Goal: Task Accomplishment & Management: Use online tool/utility

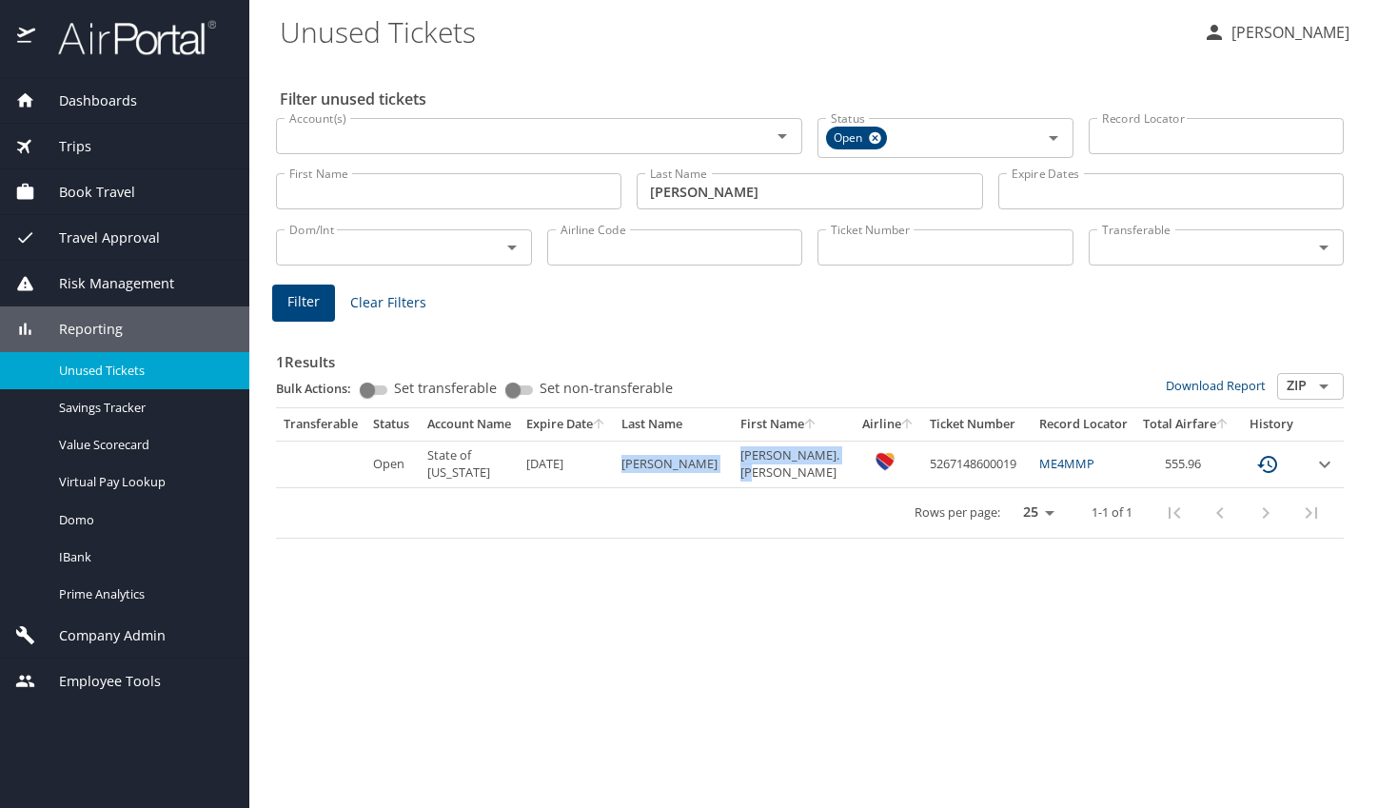
click at [68, 146] on span "Trips" at bounding box center [63, 146] width 56 height 21
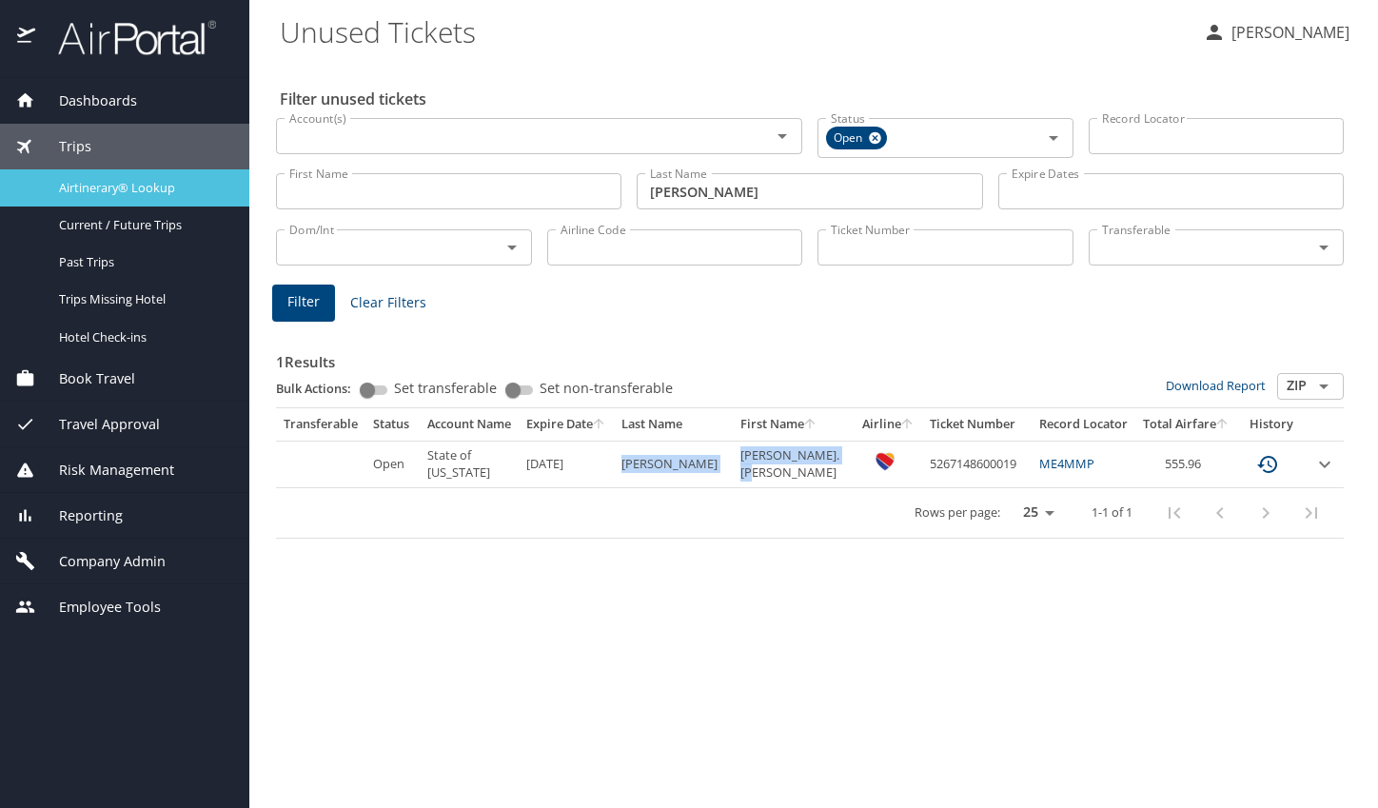
click at [105, 188] on span "Airtinerary® Lookup" at bounding box center [142, 188] width 167 height 18
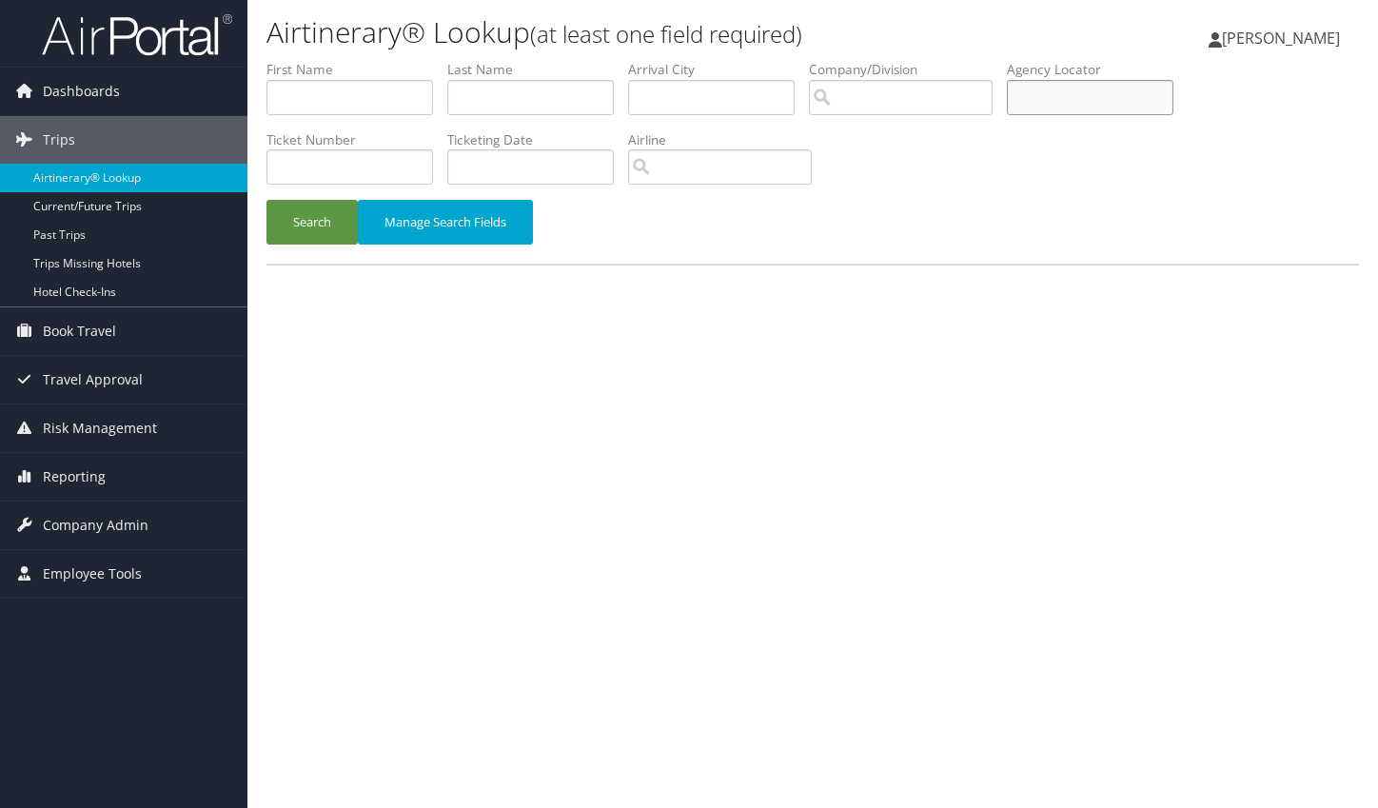
paste input "DCLM99"
type input "DCLM99"
click at [312, 215] on button "Search" at bounding box center [311, 222] width 91 height 45
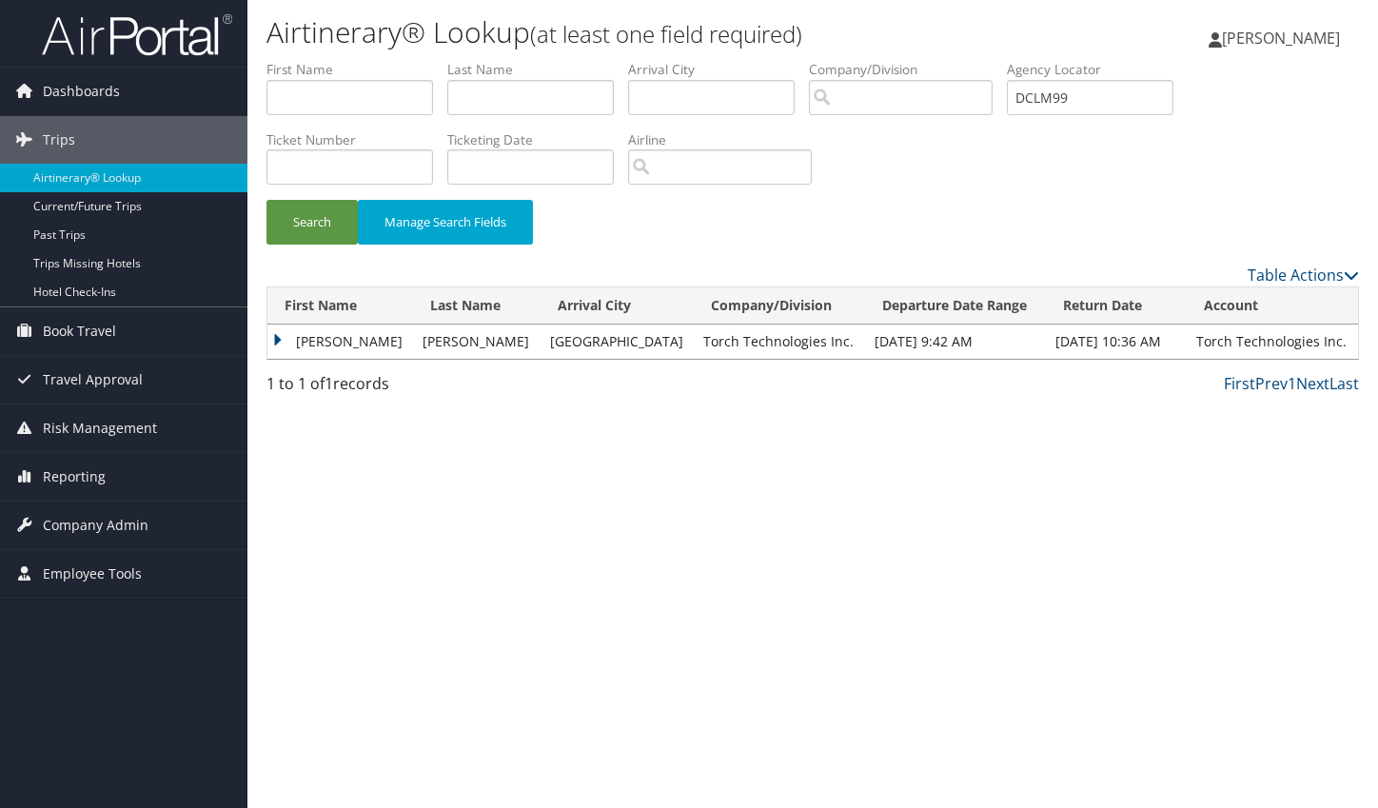
click at [280, 335] on td "[PERSON_NAME]" at bounding box center [340, 341] width 146 height 34
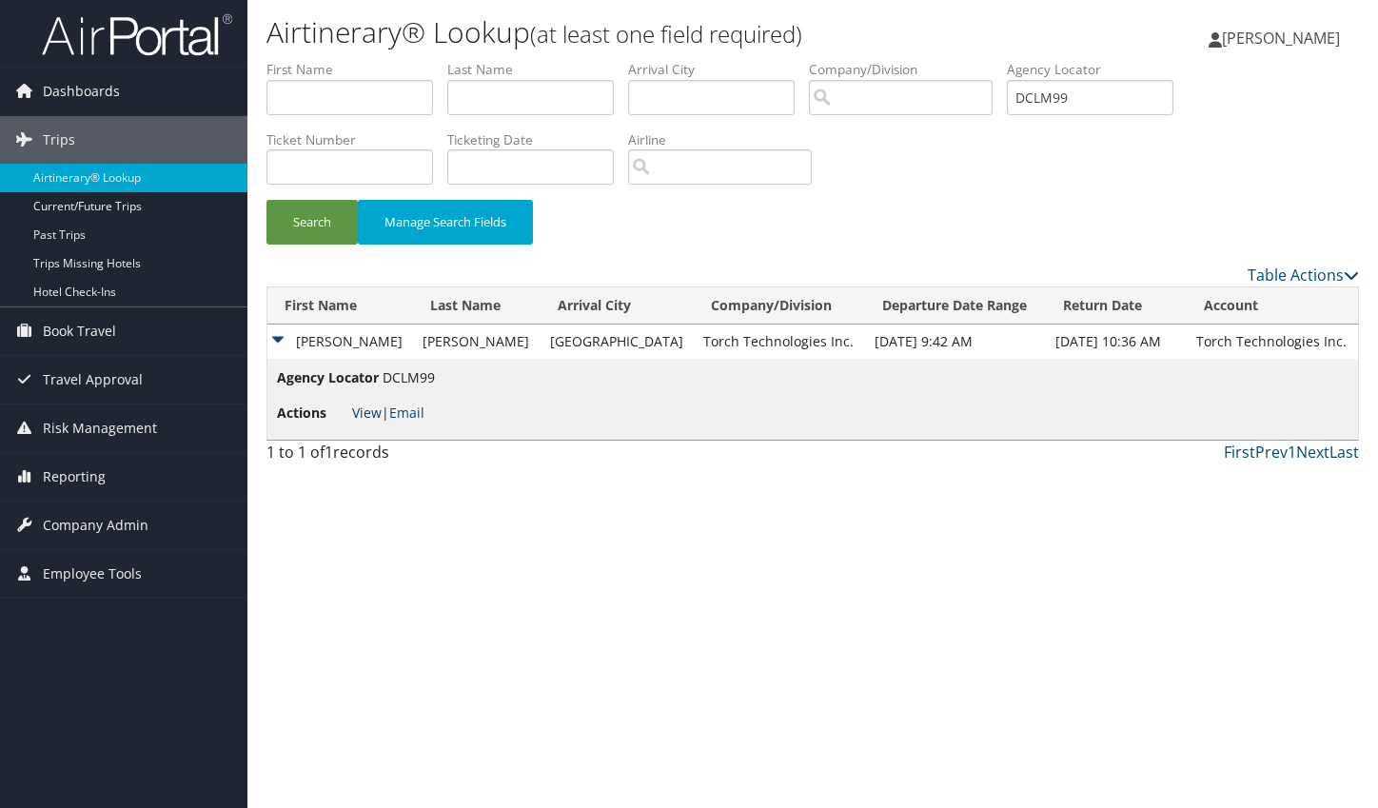
click at [361, 415] on link "View" at bounding box center [366, 412] width 29 height 18
click at [409, 411] on link "Email" at bounding box center [406, 412] width 35 height 18
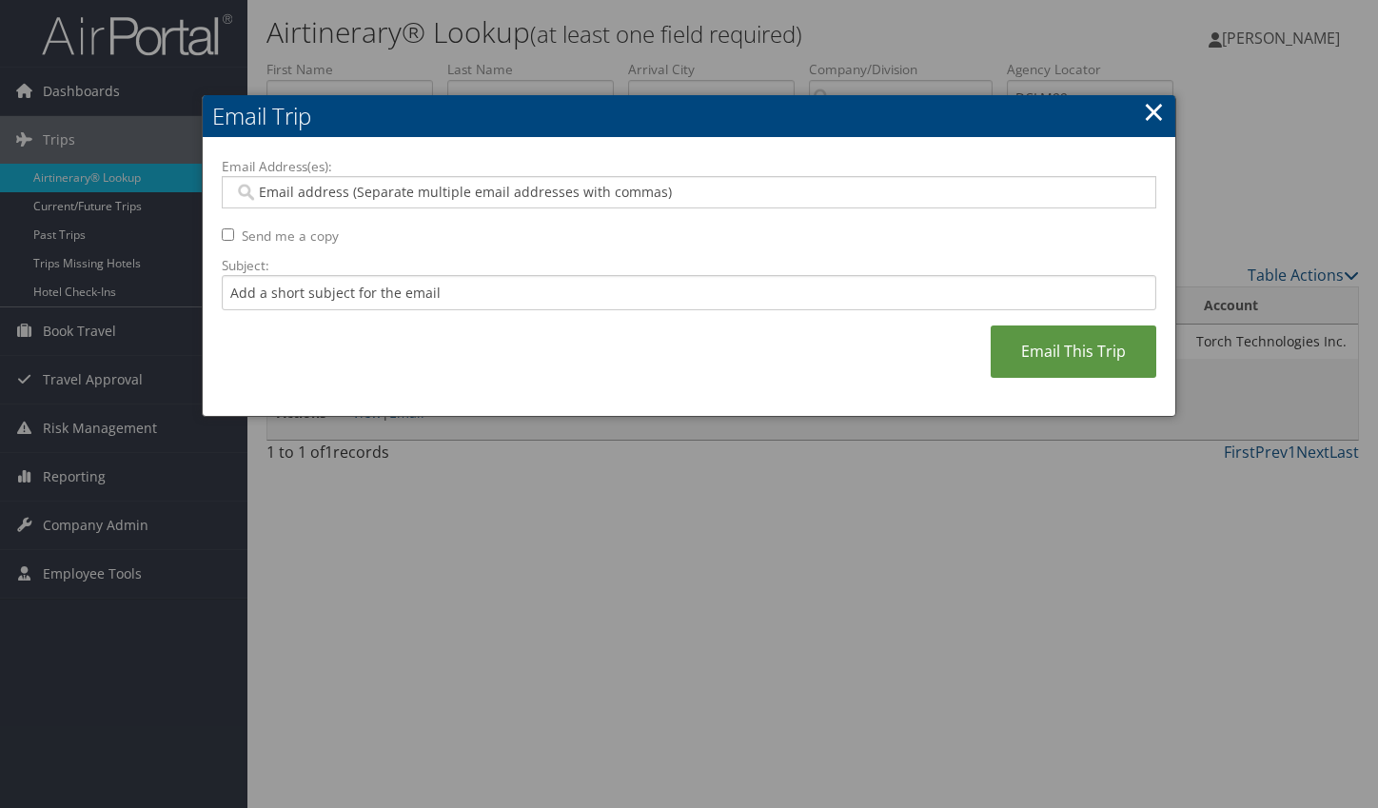
paste input "[PERSON_NAME][EMAIL_ADDRESS][PERSON_NAME][DOMAIN_NAME]"
type input "[PERSON_NAME][EMAIL_ADDRESS][PERSON_NAME][DOMAIN_NAME]"
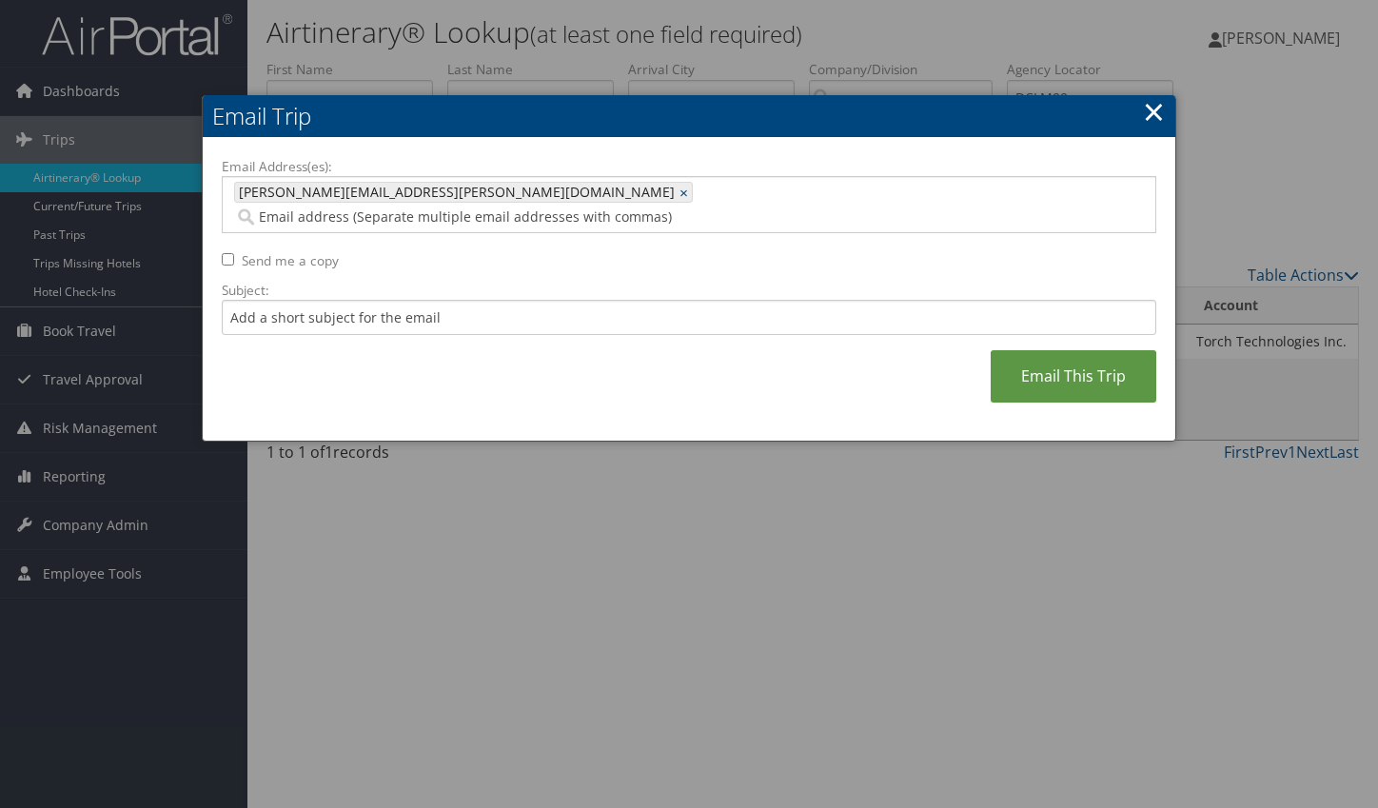
click at [230, 253] on input "Send me a copy" at bounding box center [228, 259] width 12 height 12
checkbox input "true"
click at [256, 300] on input "Subject:" at bounding box center [689, 317] width 934 height 35
type input "New expense number"
click at [1060, 352] on link "Email This Trip" at bounding box center [1073, 376] width 166 height 52
